Goal: Information Seeking & Learning: Learn about a topic

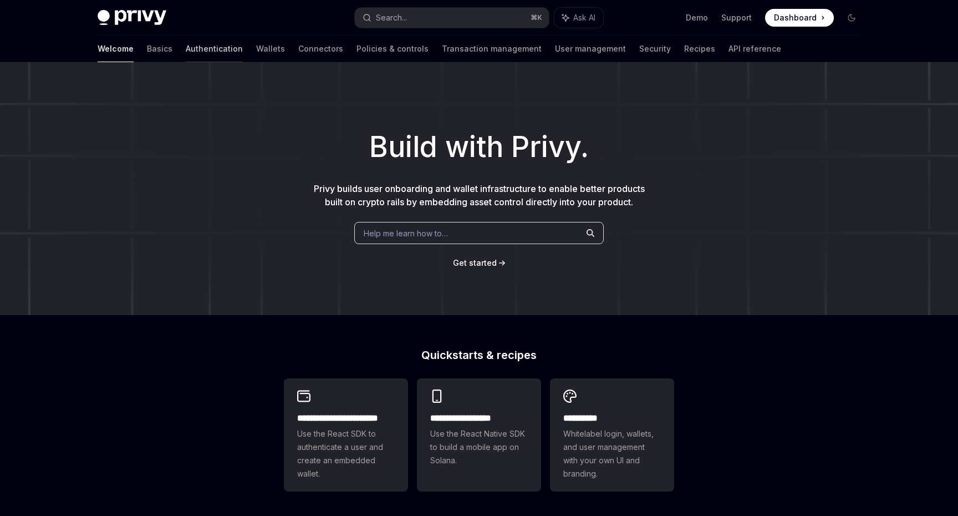
click at [186, 47] on link "Authentication" at bounding box center [214, 48] width 57 height 27
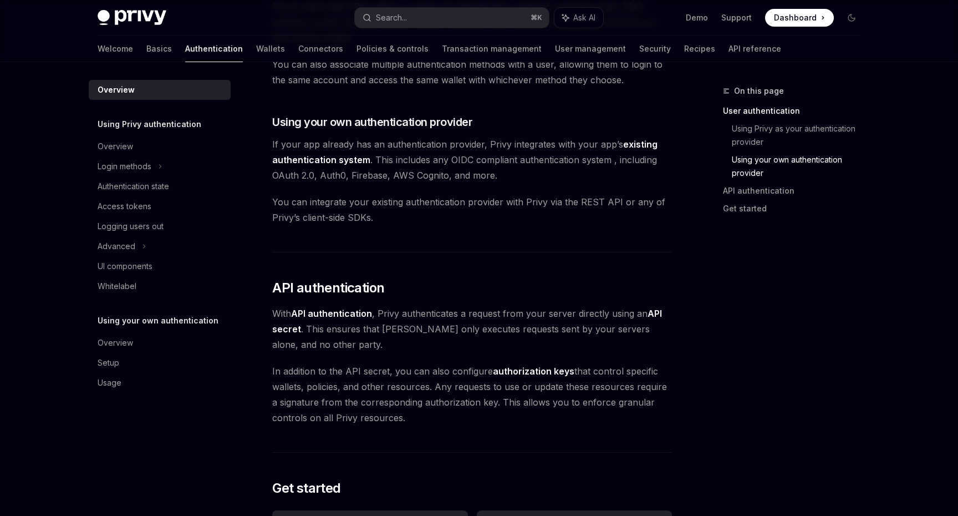
scroll to position [719, 0]
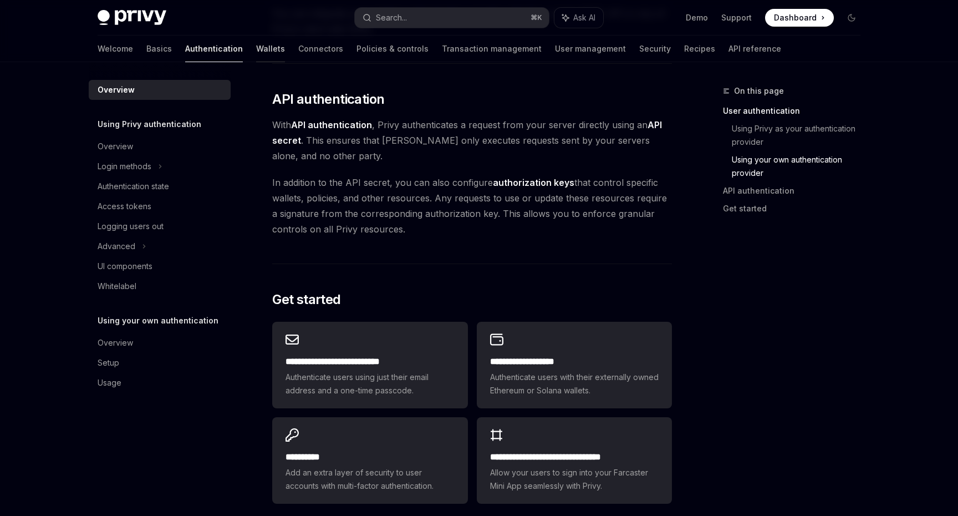
click at [256, 52] on link "Wallets" at bounding box center [270, 48] width 29 height 27
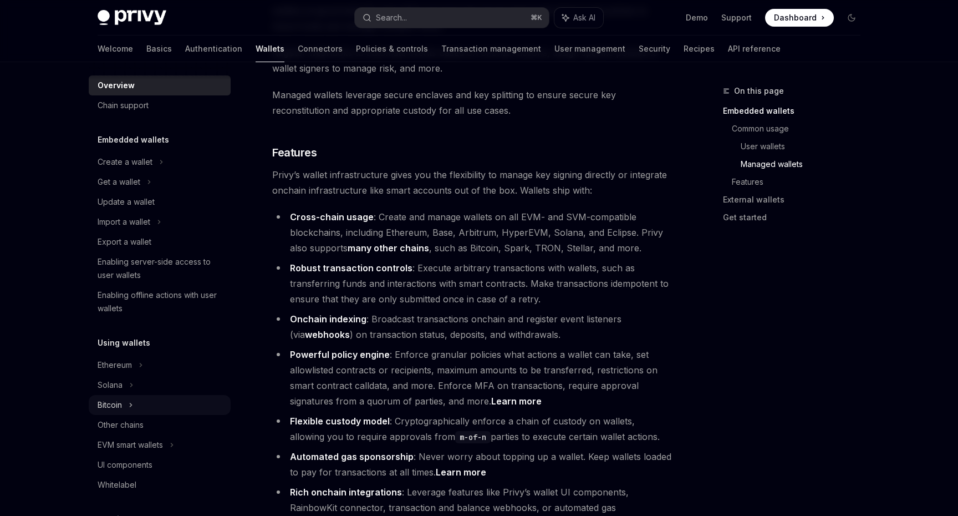
scroll to position [12, 0]
click at [134, 358] on div "Ethereum" at bounding box center [160, 363] width 142 height 20
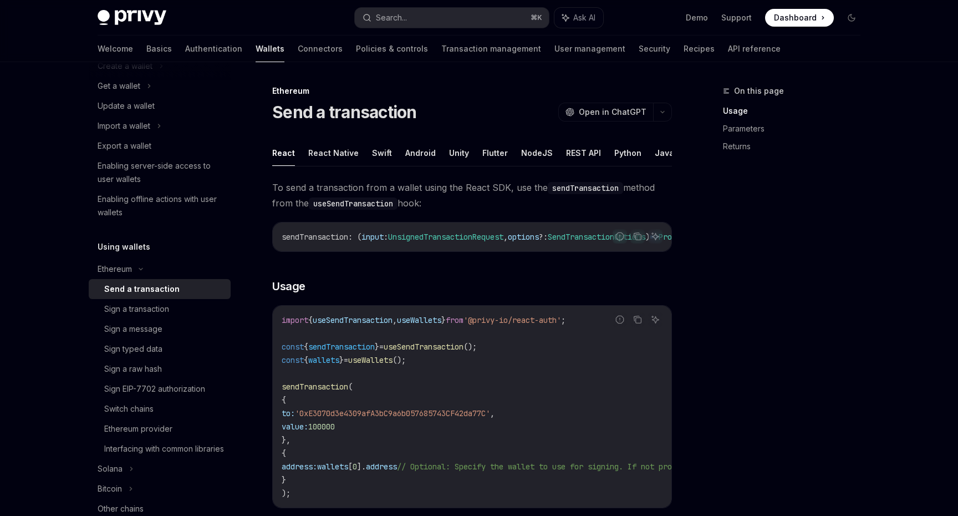
scroll to position [137, 0]
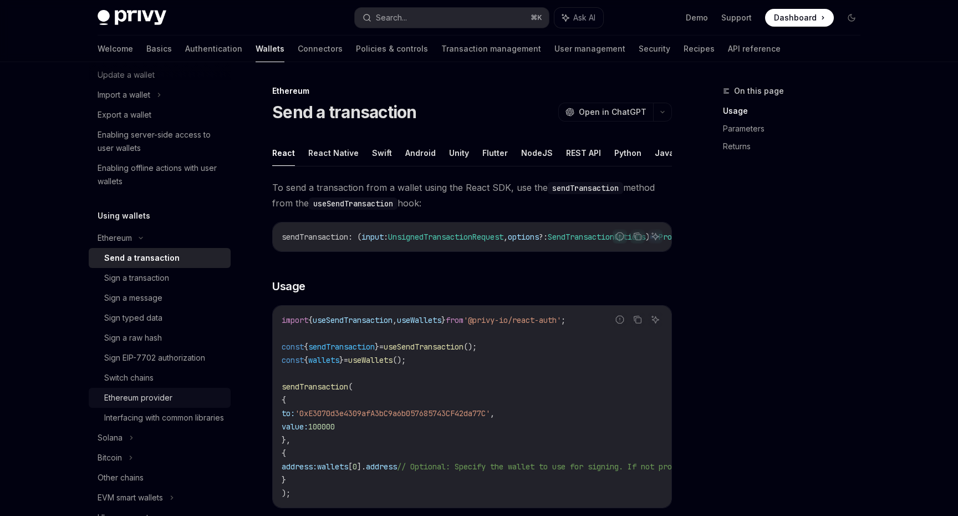
click at [167, 405] on link "Ethereum provider" at bounding box center [160, 398] width 142 height 20
type textarea "*"
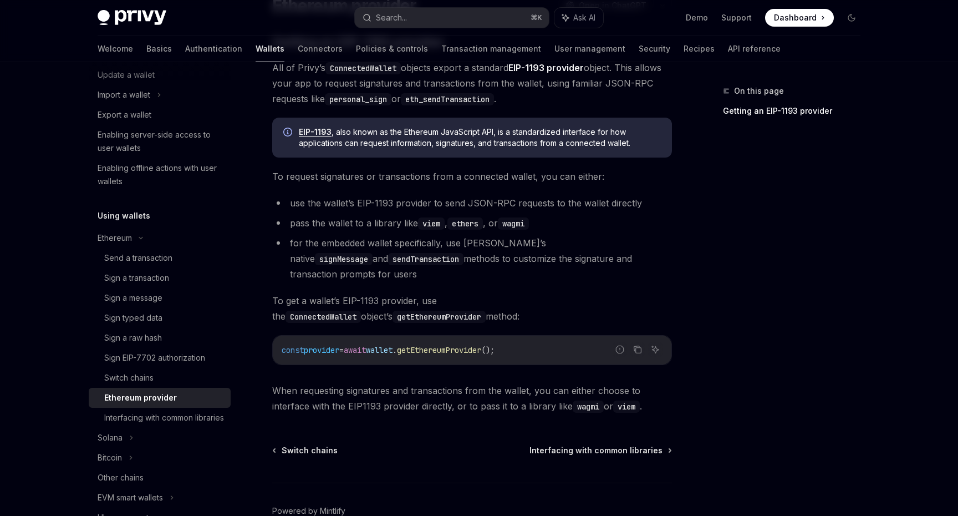
scroll to position [154, 0]
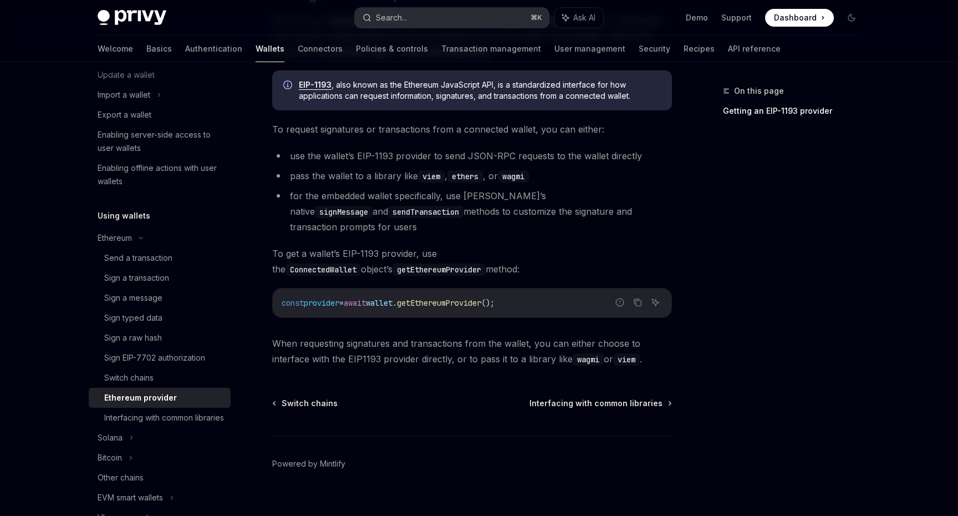
click at [461, 11] on button "Search... ⌘ K" at bounding box center [452, 18] width 194 height 20
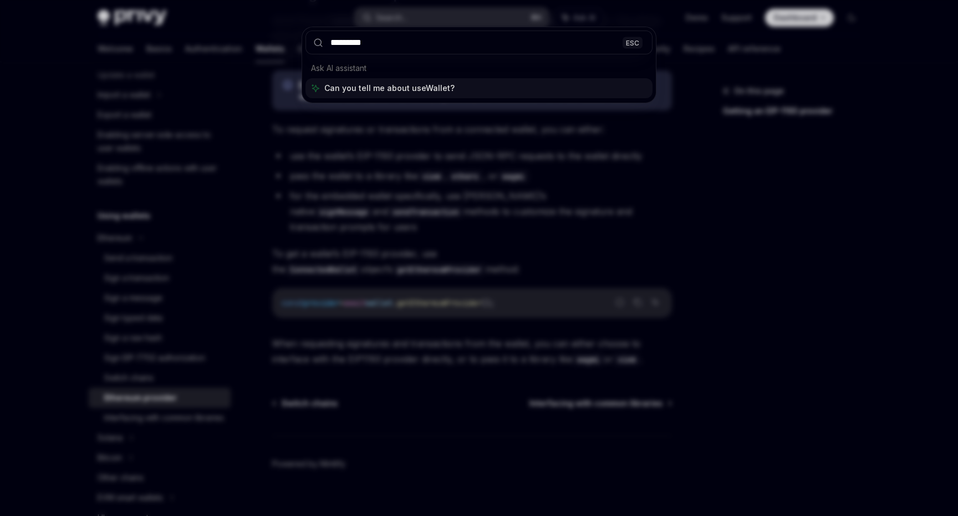
type input "**********"
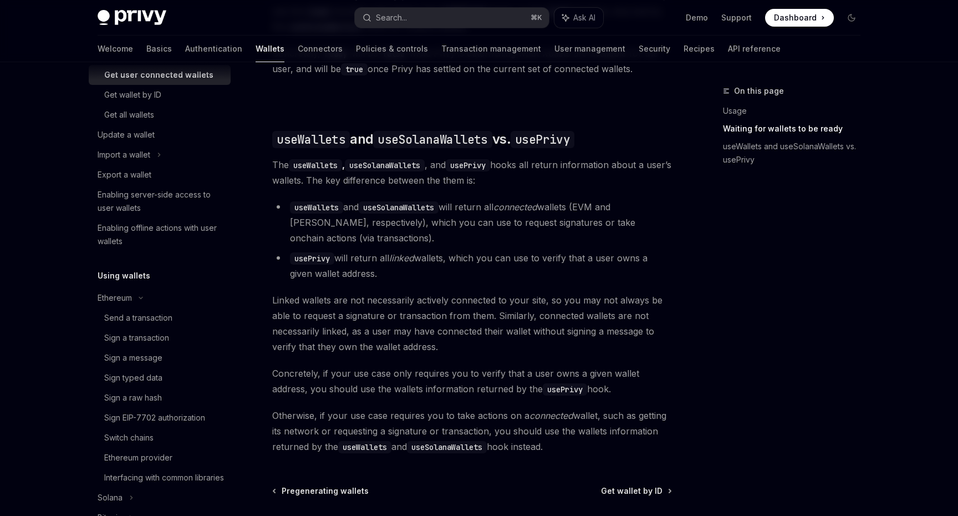
scroll to position [875, 0]
click at [743, 151] on link "useWallets and useSolanaWallets vs. usePrivy" at bounding box center [796, 153] width 146 height 31
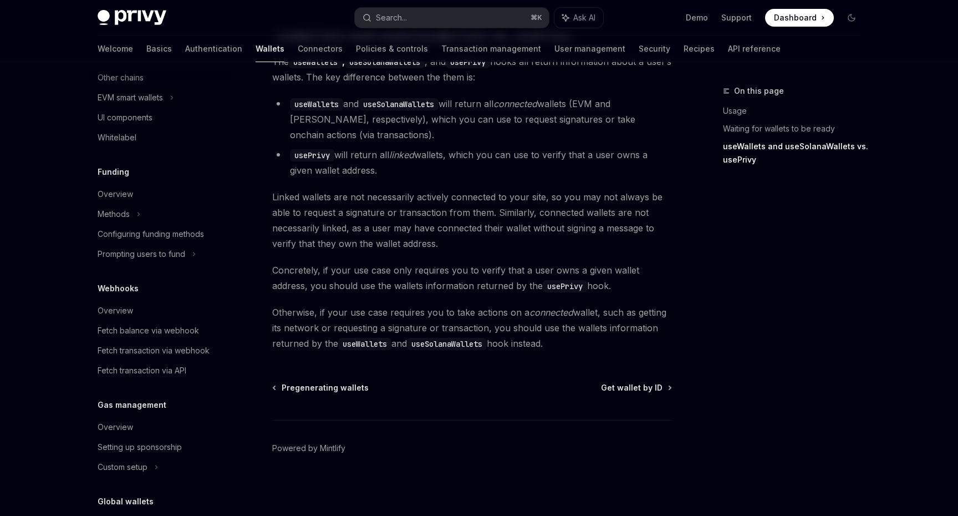
scroll to position [596, 0]
click at [176, 338] on div "Fetch balance via webhook" at bounding box center [148, 331] width 101 height 13
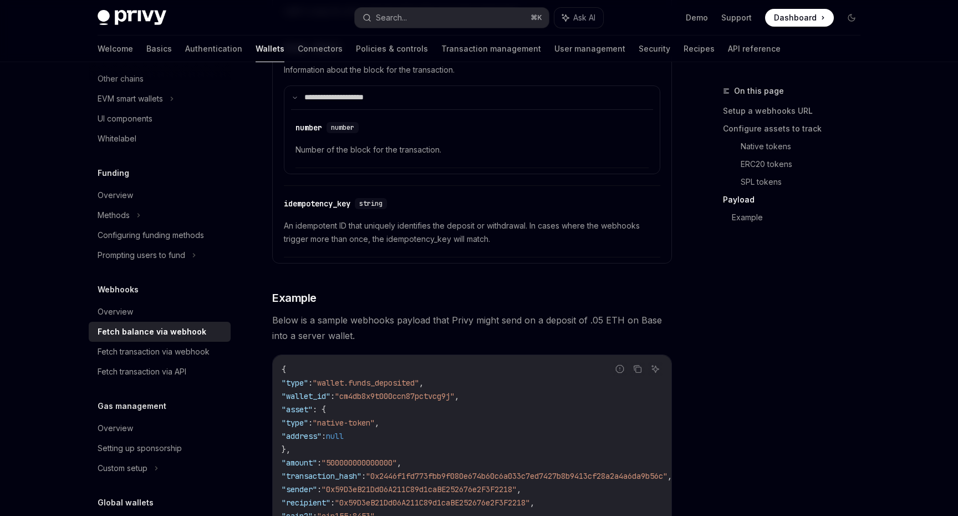
scroll to position [1829, 0]
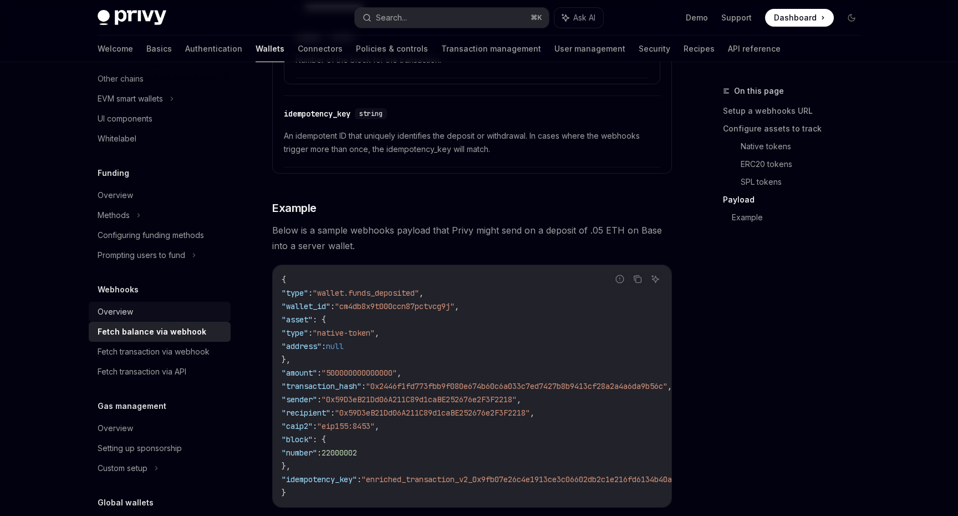
click at [154, 318] on div "Overview" at bounding box center [161, 311] width 126 height 13
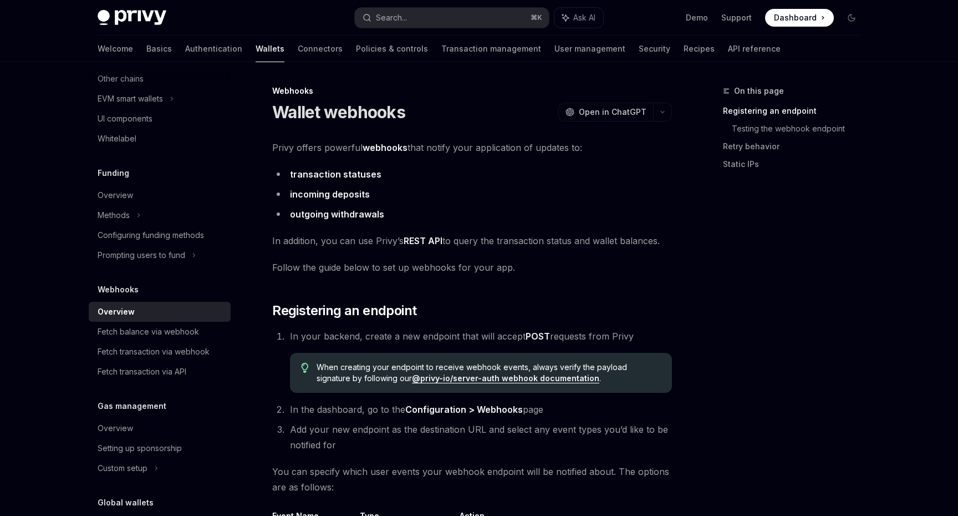
scroll to position [593, 0]
click at [139, 224] on icon at bounding box center [138, 217] width 4 height 13
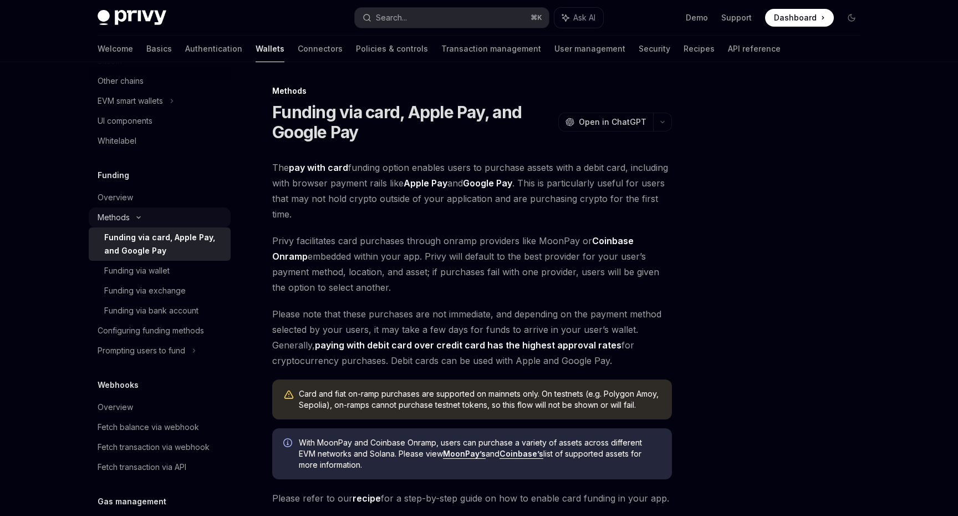
click at [139, 220] on icon at bounding box center [138, 217] width 13 height 4
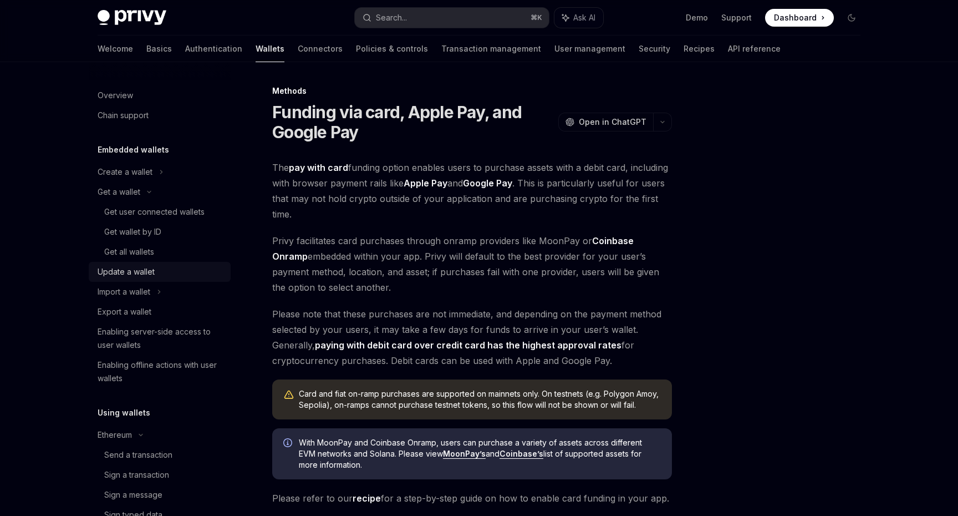
click at [125, 275] on div "Update a wallet" at bounding box center [126, 271] width 57 height 13
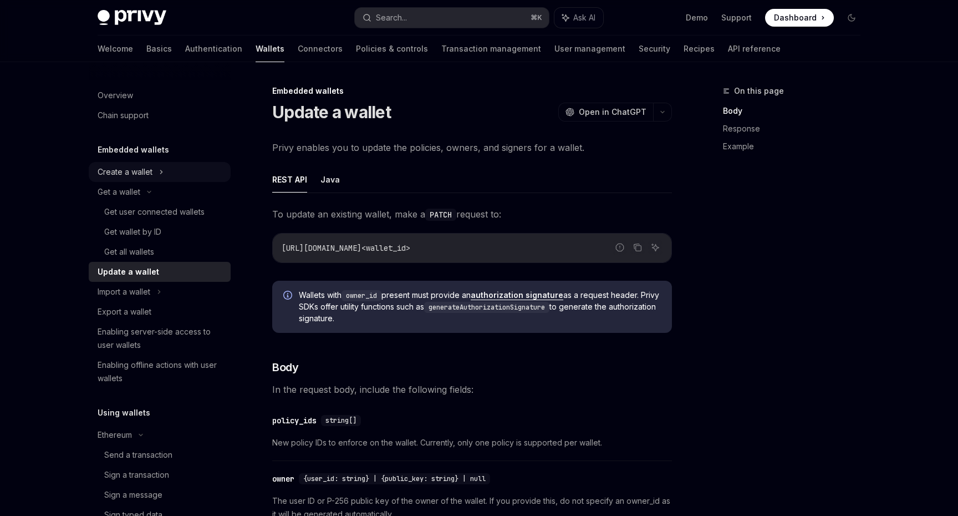
click at [138, 168] on div "Create a wallet" at bounding box center [125, 171] width 55 height 13
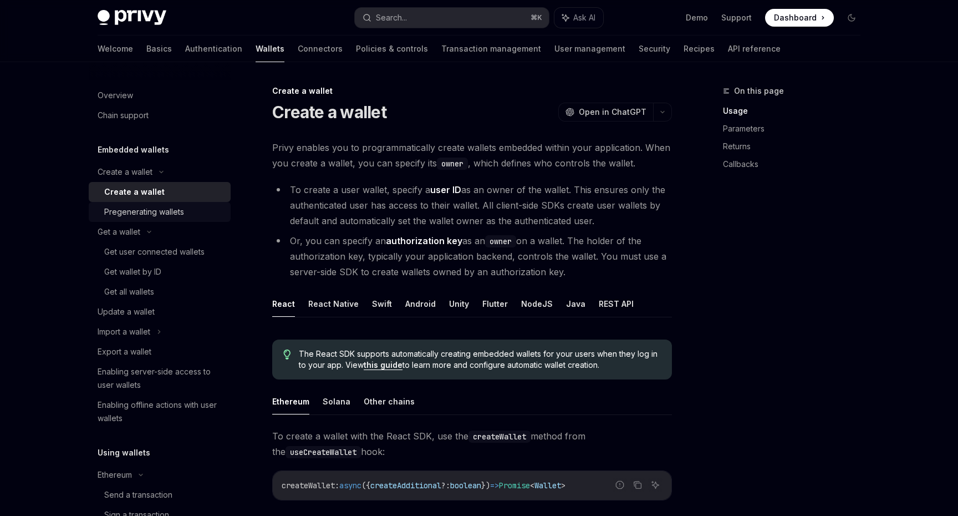
click at [142, 211] on div "Pregenerating wallets" at bounding box center [144, 211] width 80 height 13
type textarea "*"
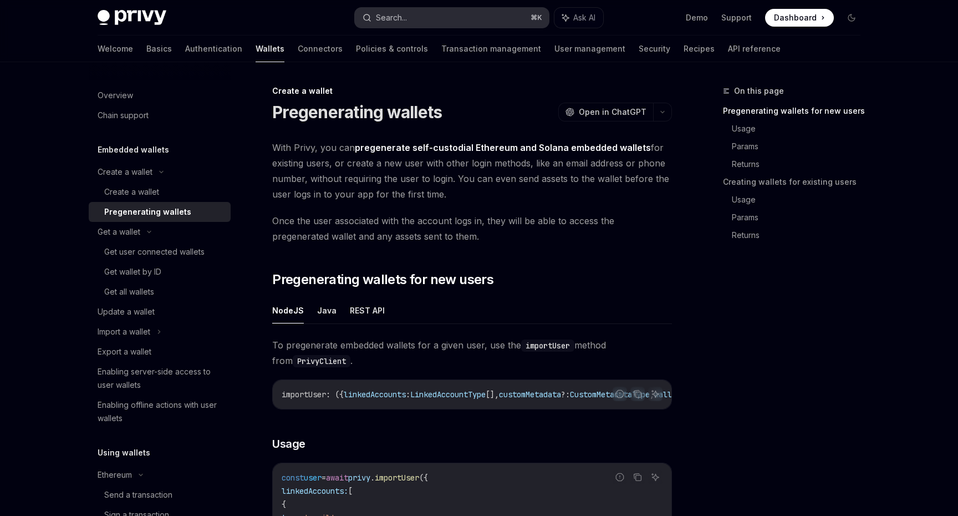
click at [392, 15] on div "Search..." at bounding box center [391, 17] width 31 height 13
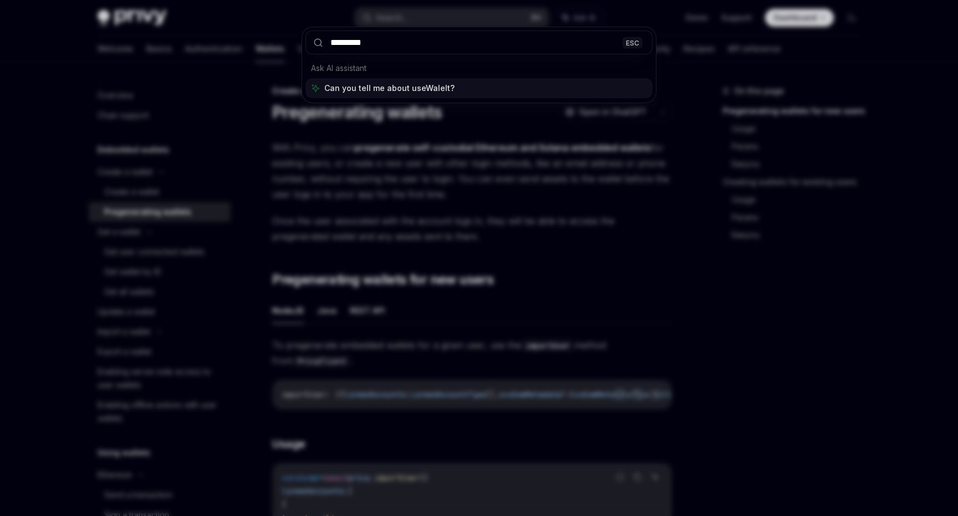
type input "**********"
type textarea "*"
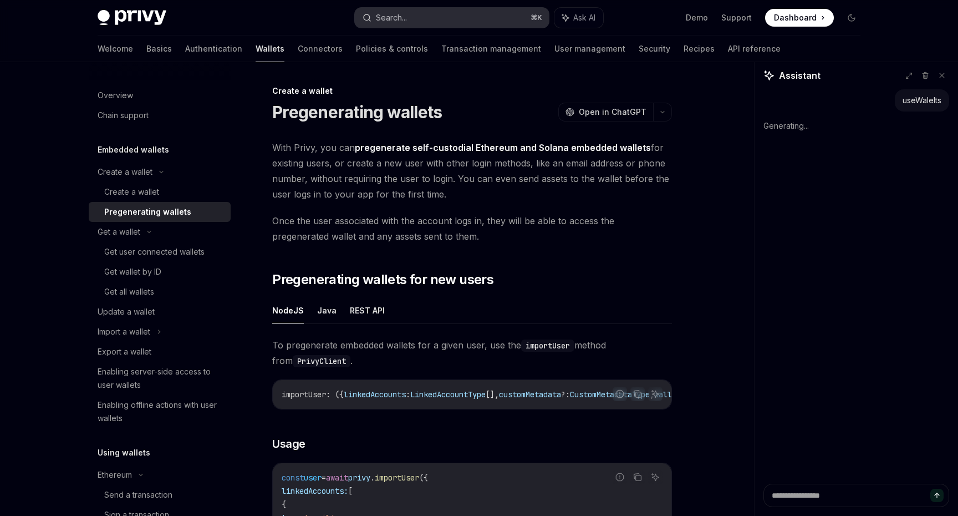
click at [394, 18] on div "Search..." at bounding box center [391, 17] width 31 height 13
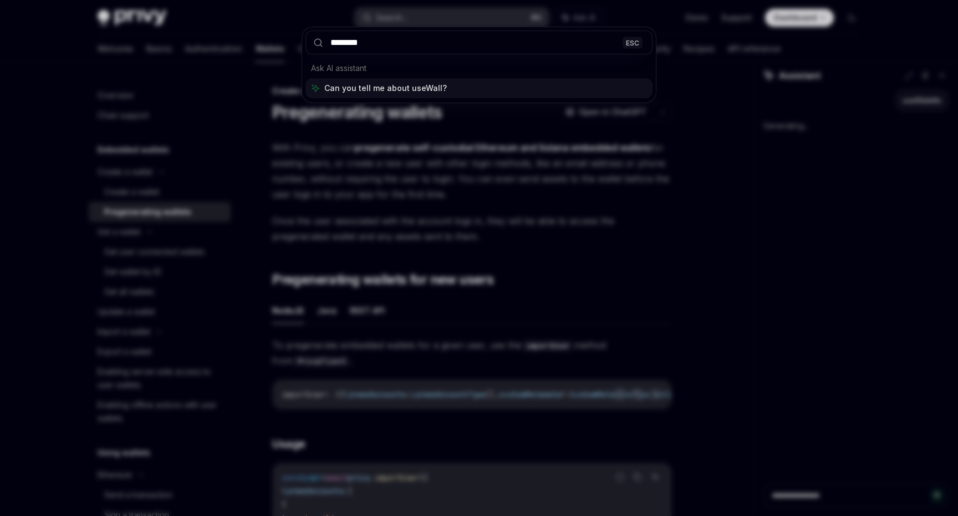
type input "*********"
type textarea "*"
type input "**********"
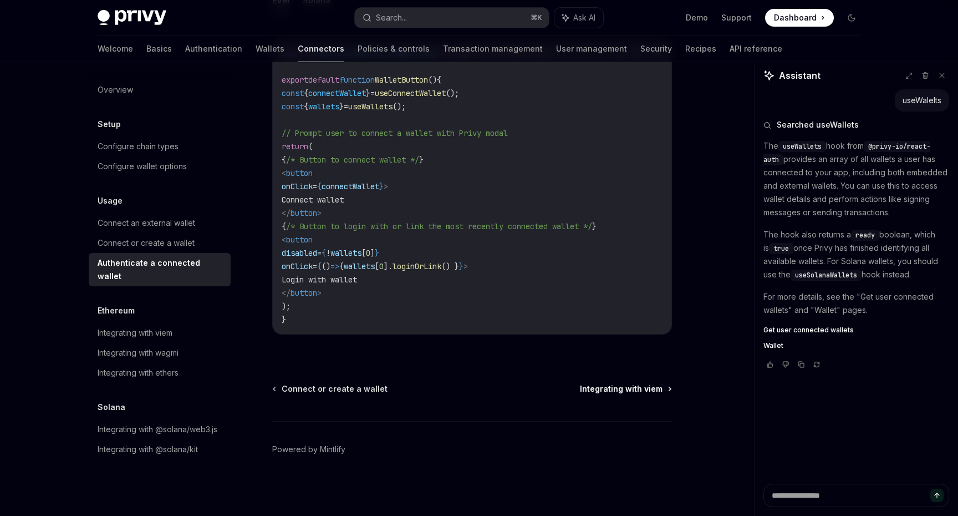
scroll to position [656, 0]
click at [168, 326] on div "Integrating with viem" at bounding box center [135, 332] width 75 height 13
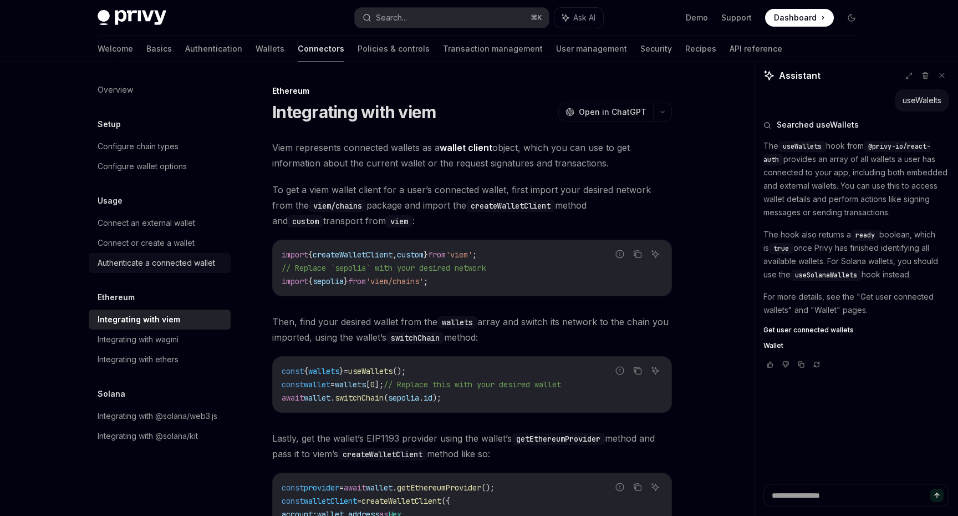
click at [153, 261] on div "Authenticate a connected wallet" at bounding box center [157, 262] width 118 height 13
type textarea "*"
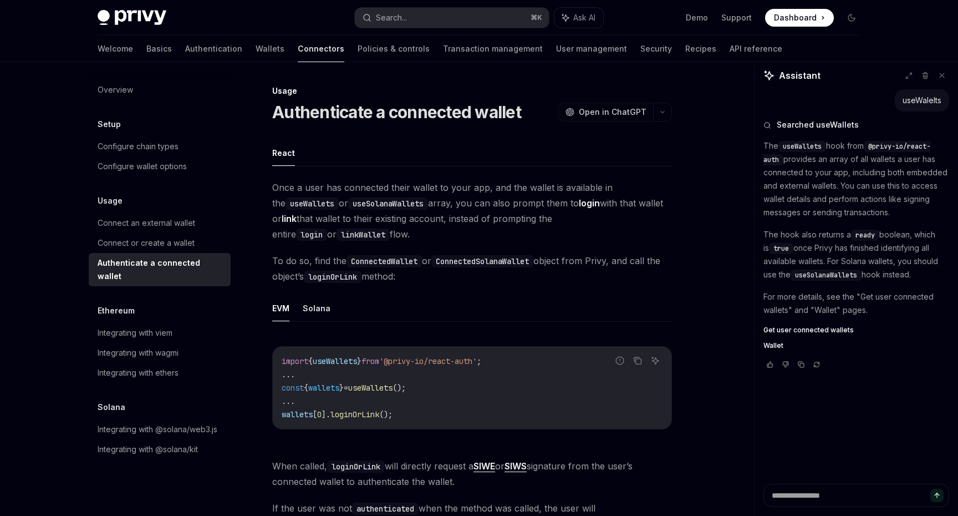
click at [668, 112] on button "button" at bounding box center [662, 112] width 19 height 19
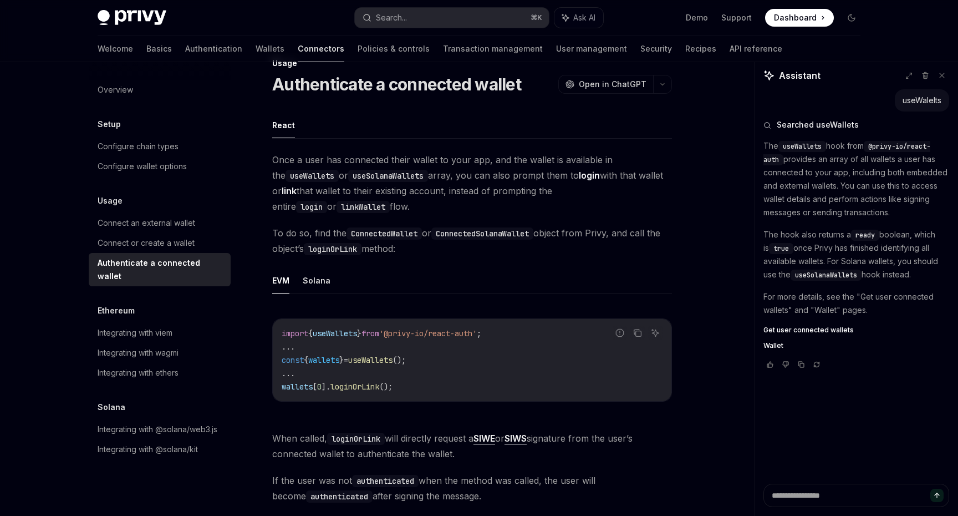
scroll to position [18, 0]
